Goal: Task Accomplishment & Management: Use online tool/utility

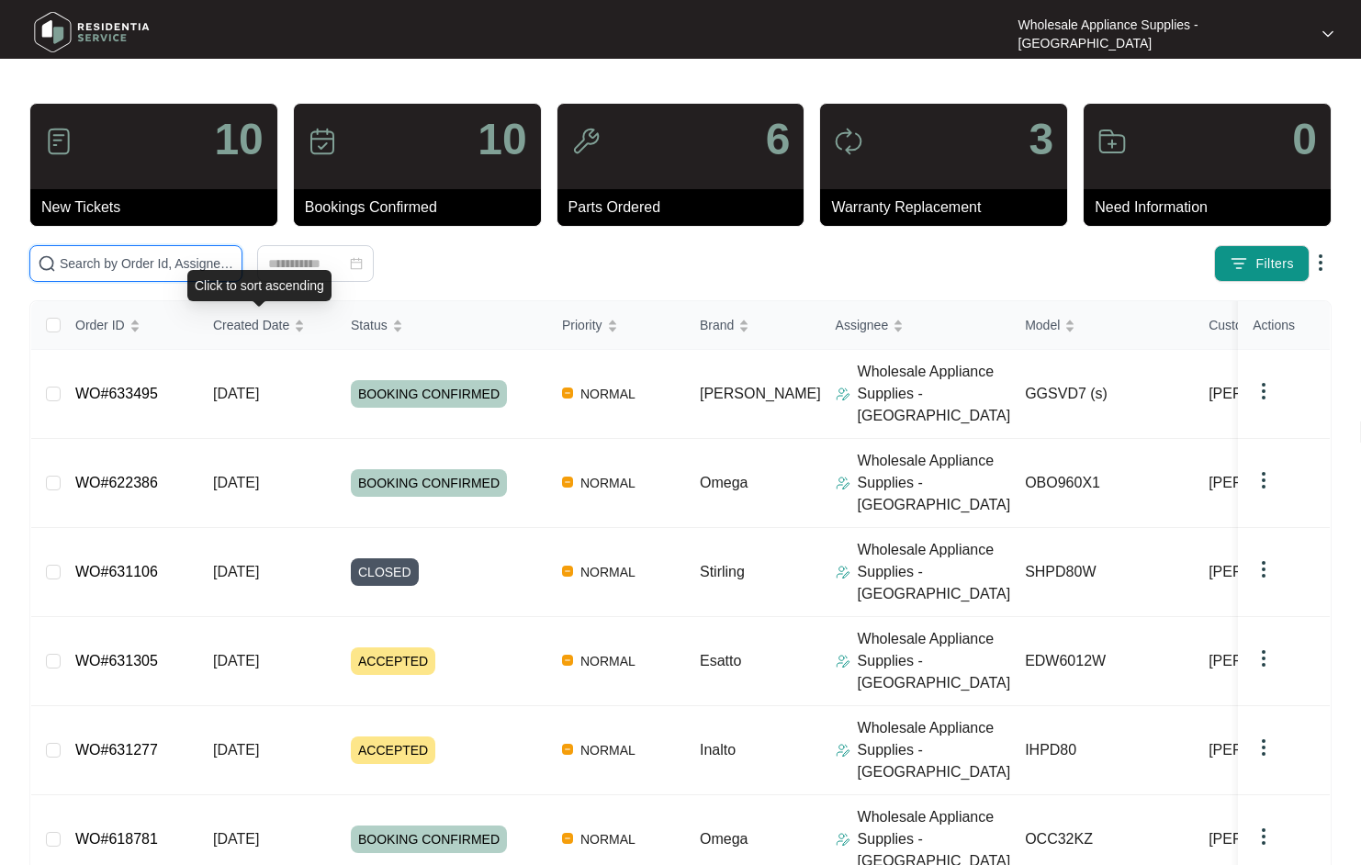
click at [187, 267] on input "text" at bounding box center [147, 263] width 174 height 20
paste input "ODWF6014X"
type input "ODWF6014X"
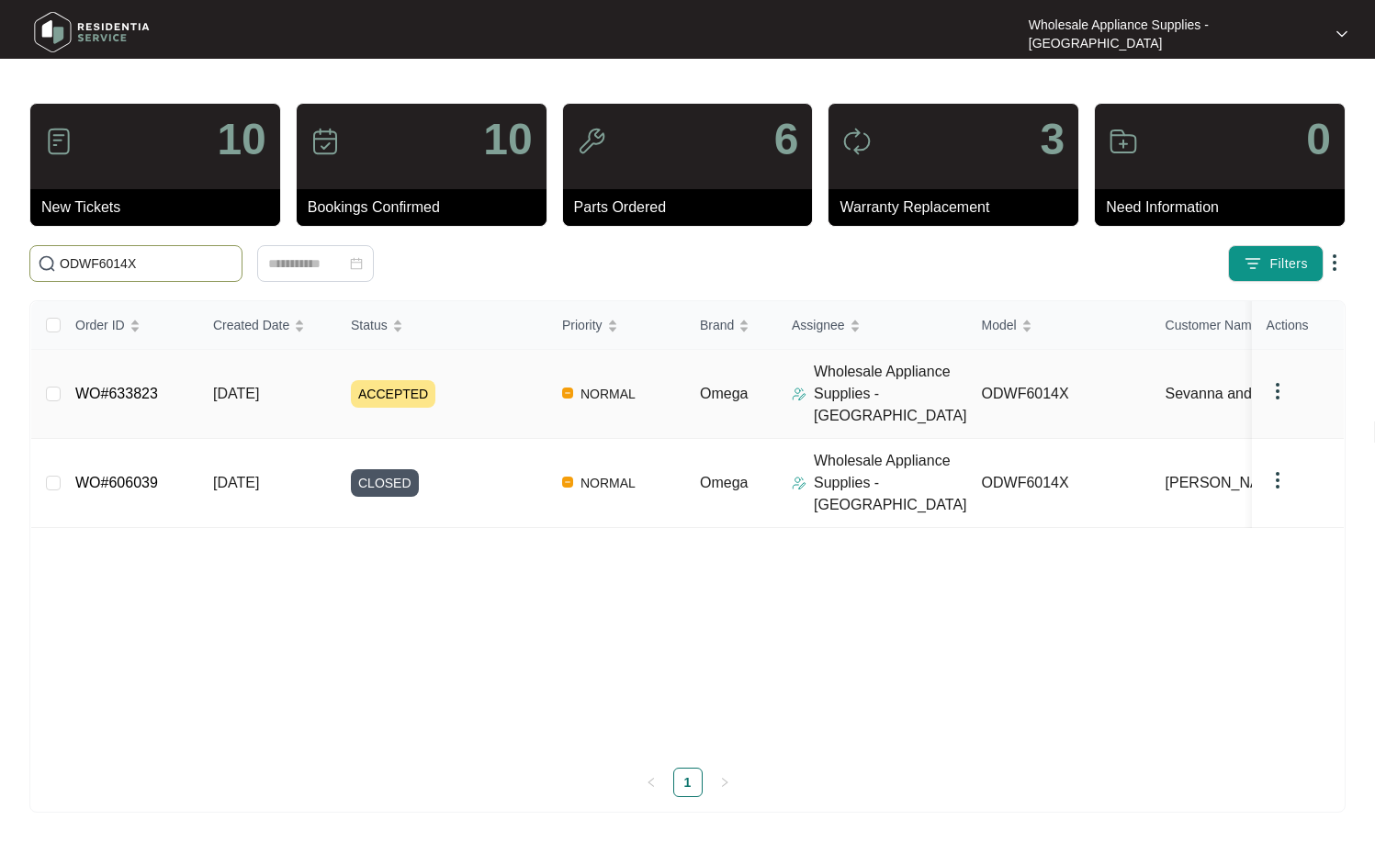
click at [275, 396] on td "[DATE]" at bounding box center [267, 394] width 138 height 89
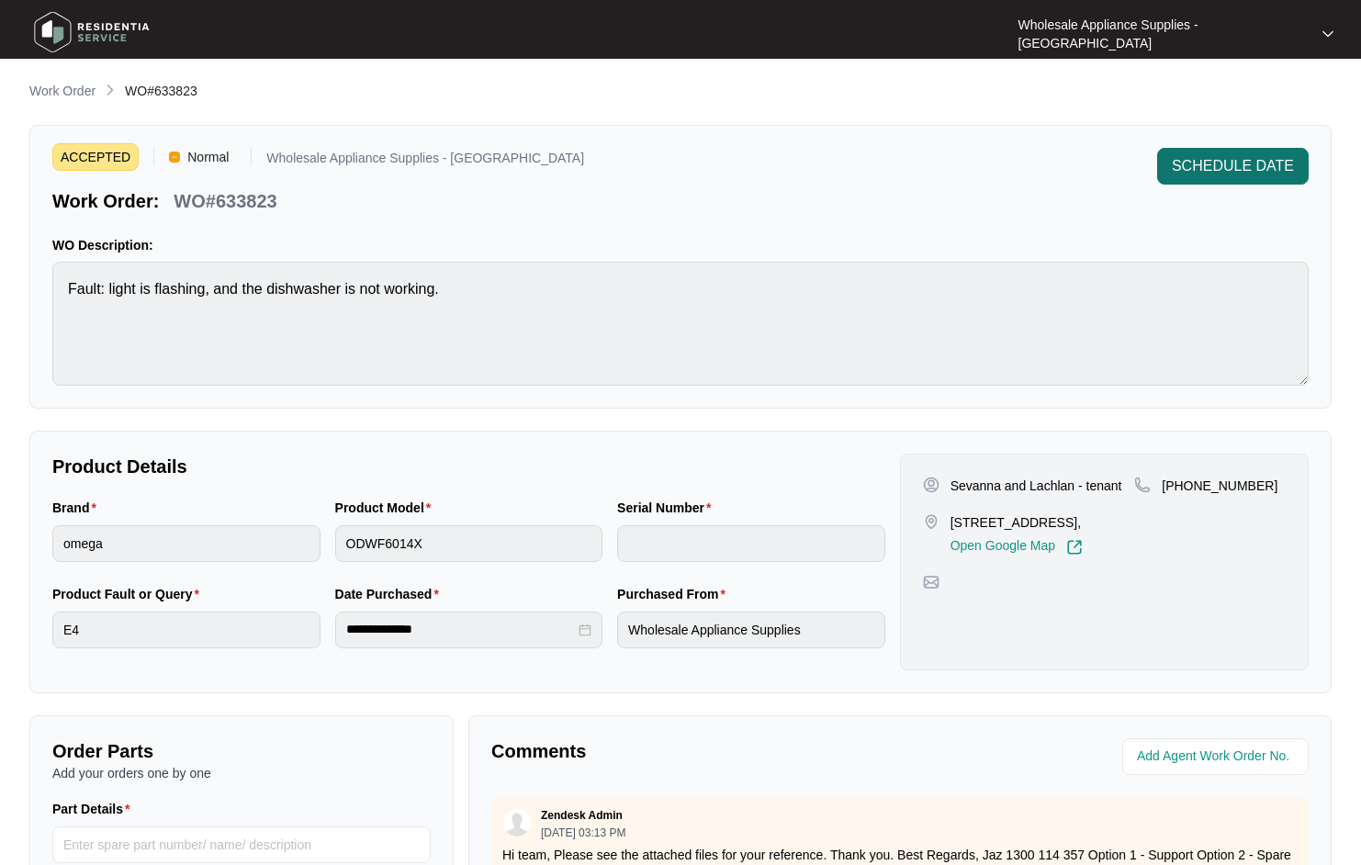
click at [1231, 161] on span "SCHEDULE DATE" at bounding box center [1233, 166] width 122 height 22
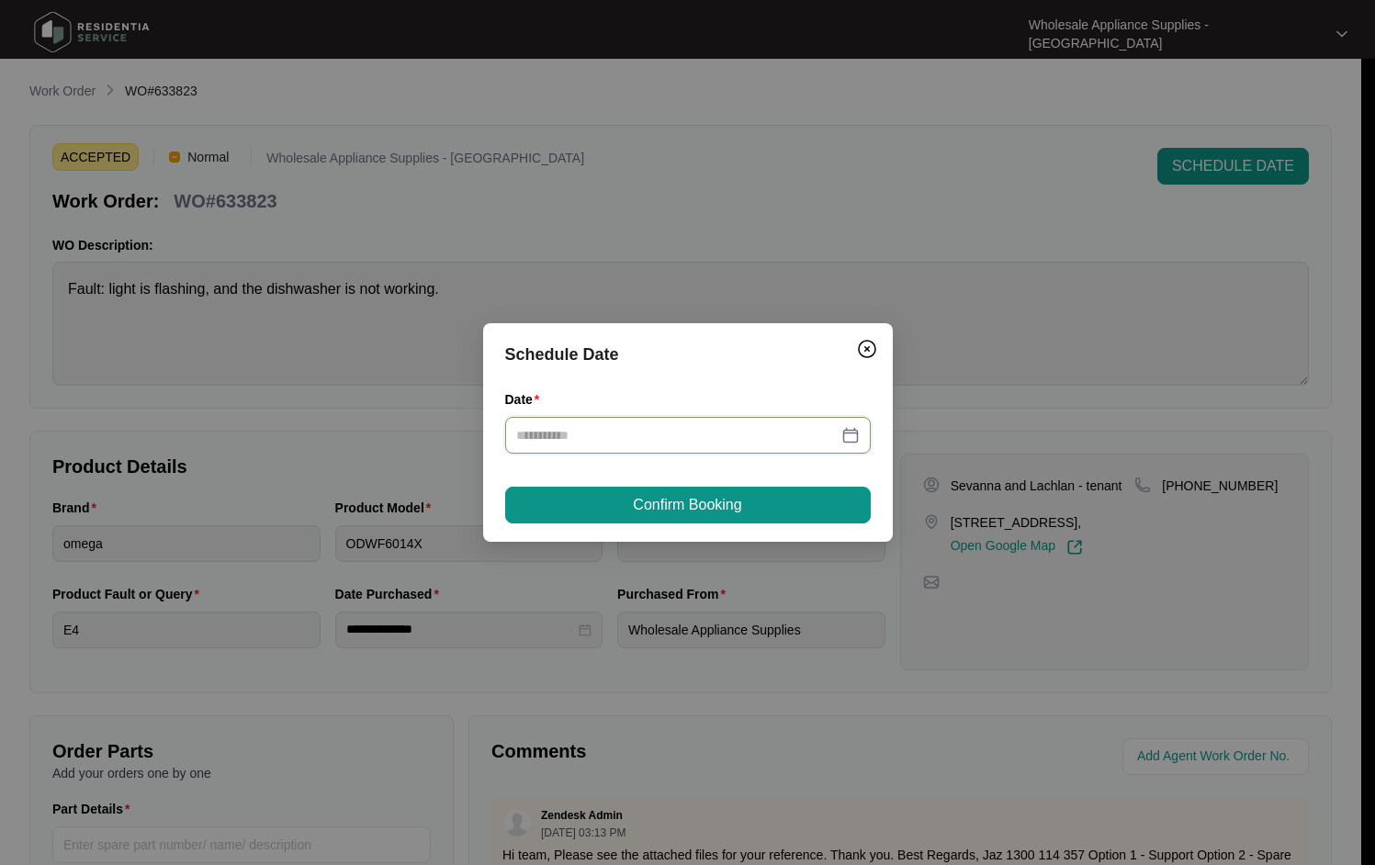
click at [699, 436] on input "Date" at bounding box center [676, 435] width 321 height 20
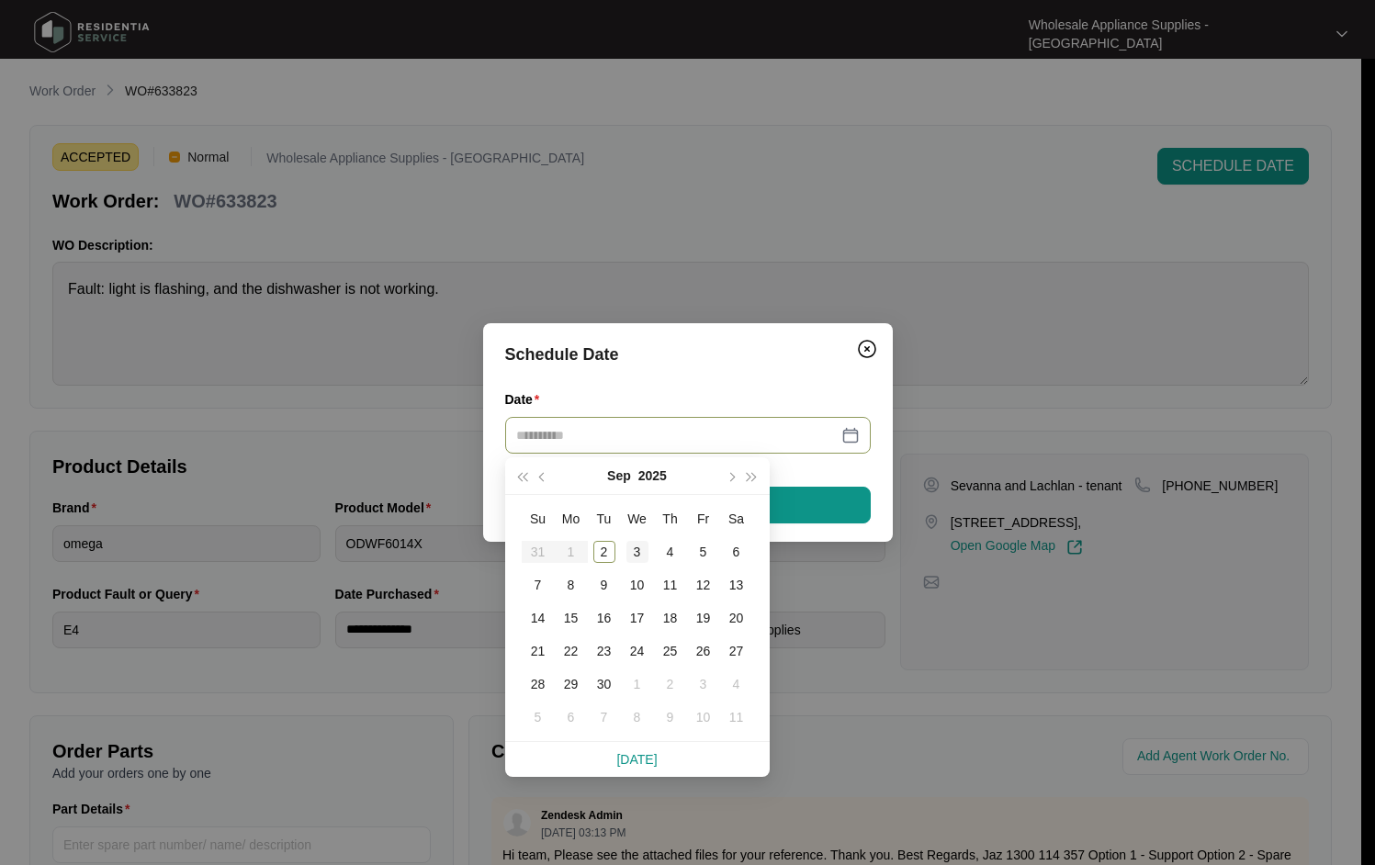
click at [627, 555] on div "3" at bounding box center [637, 552] width 22 height 22
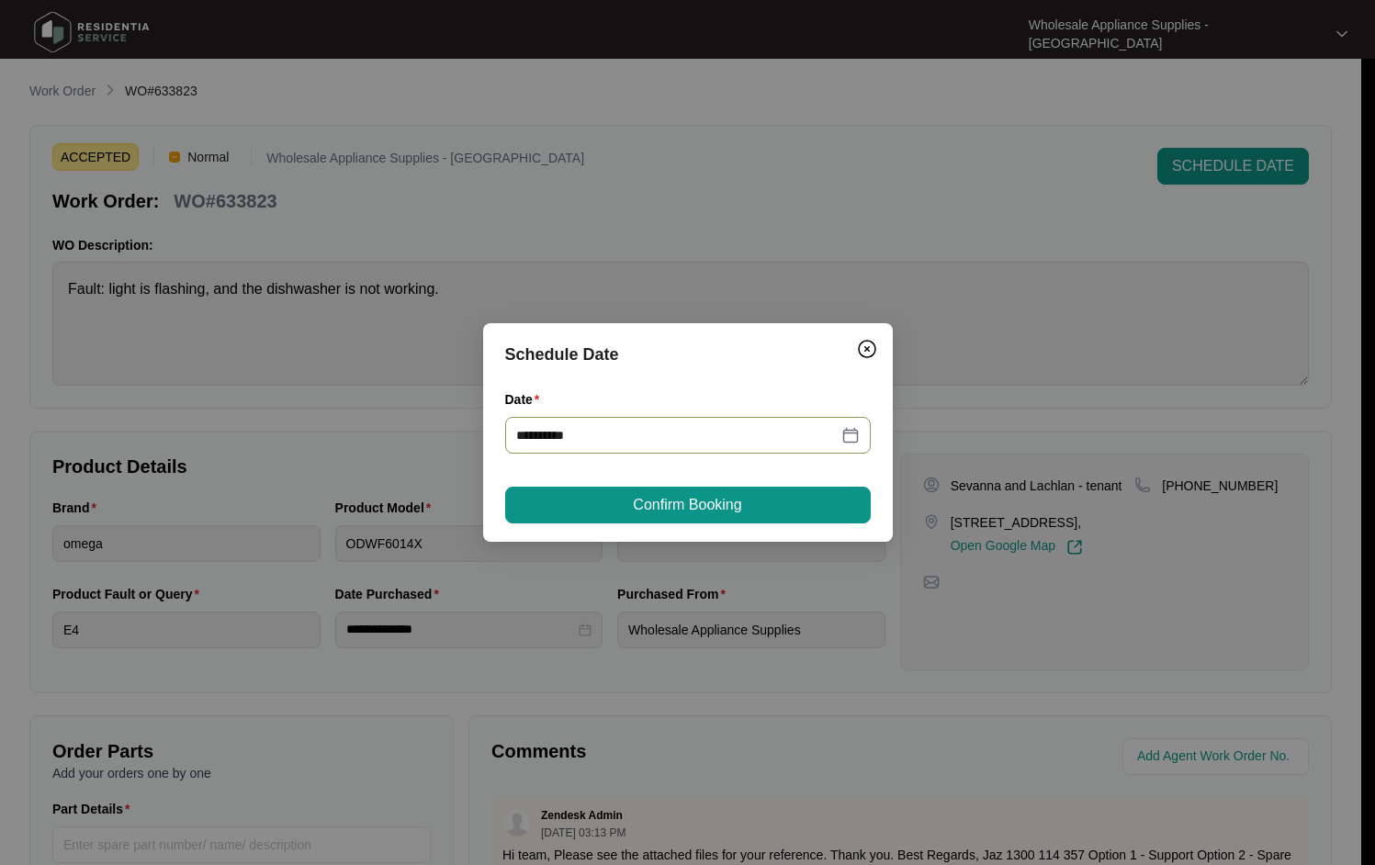
type input "**********"
drag, startPoint x: 702, startPoint y: 505, endPoint x: 711, endPoint y: 502, distance: 9.6
click at [703, 505] on span "Confirm Booking" at bounding box center [687, 505] width 108 height 22
